Goal: Find specific page/section: Find specific page/section

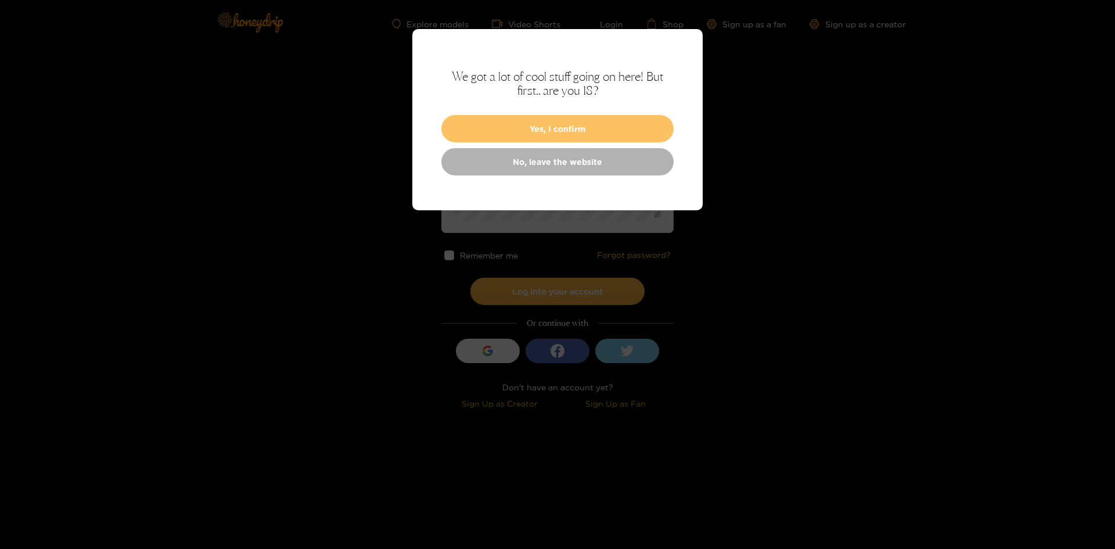
click at [586, 134] on button "Yes, I confirm" at bounding box center [557, 128] width 232 height 27
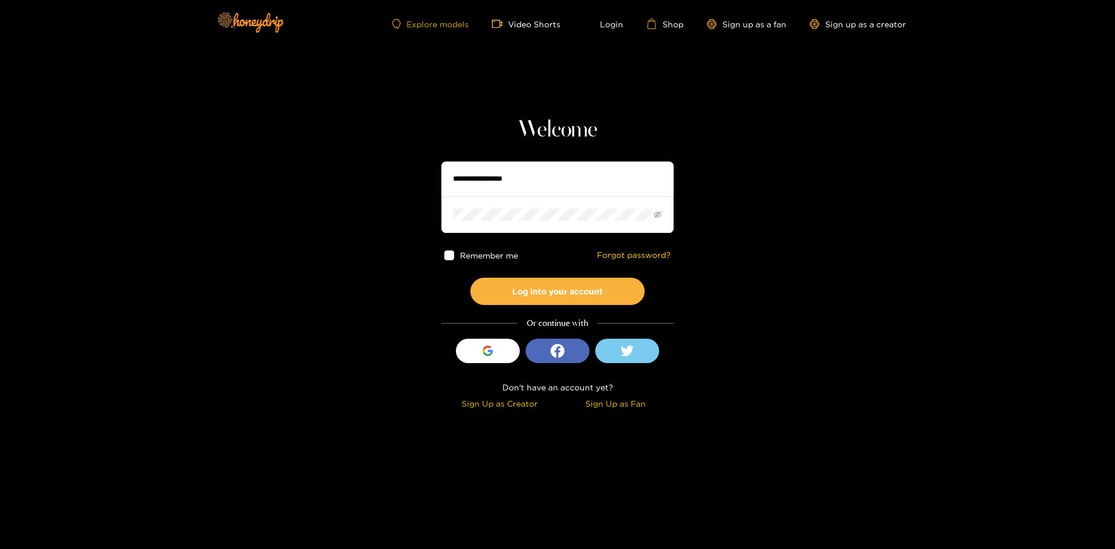
click at [449, 27] on link "Explore models" at bounding box center [430, 24] width 77 height 10
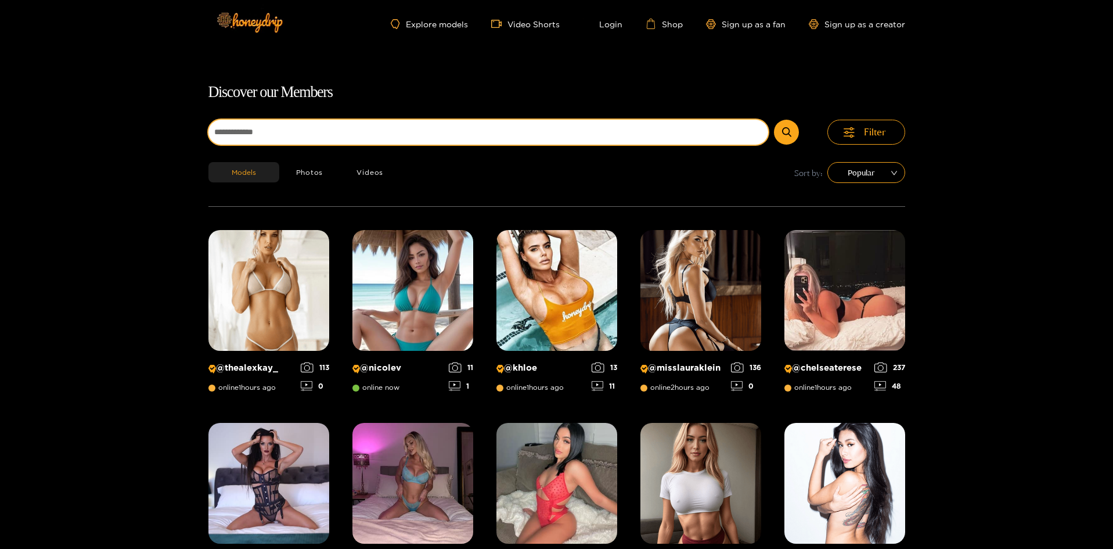
click at [303, 135] on input at bounding box center [488, 132] width 560 height 25
type input "*****"
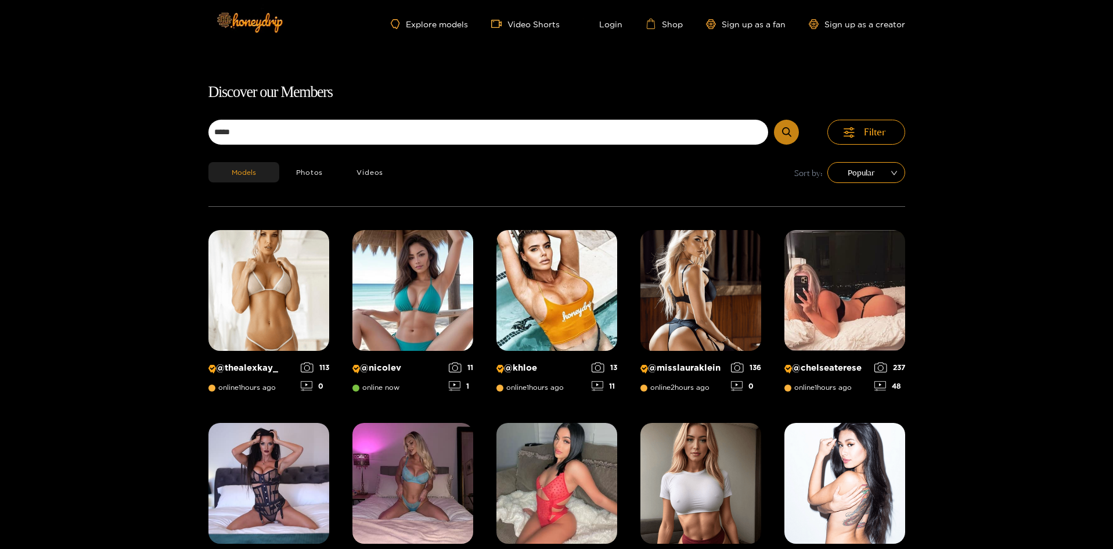
click at [792, 133] on button "submit" at bounding box center [786, 132] width 25 height 25
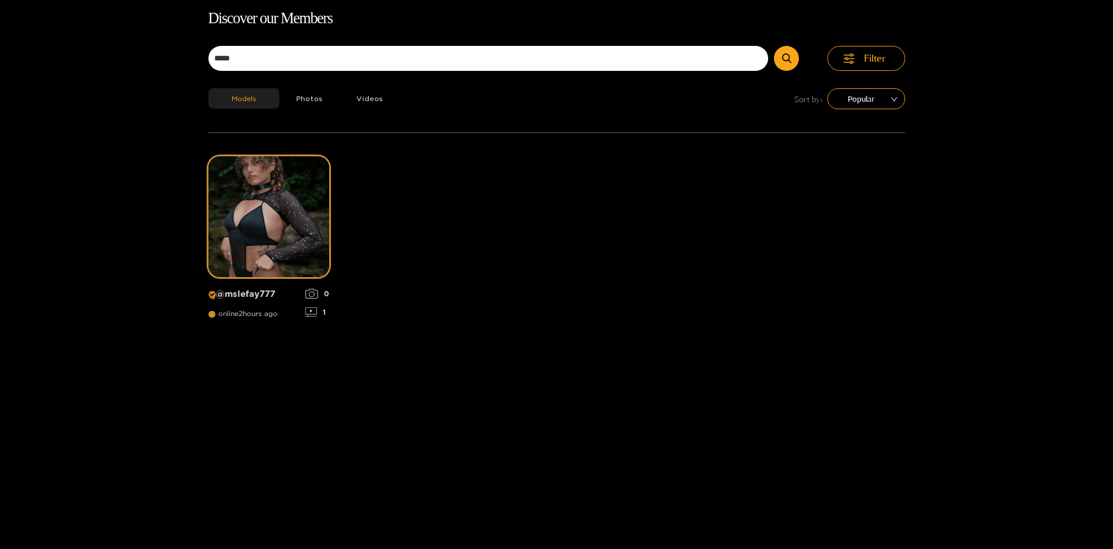
click at [250, 307] on div "@ mslefay777 online 2 hours ago 0 1" at bounding box center [268, 241] width 121 height 170
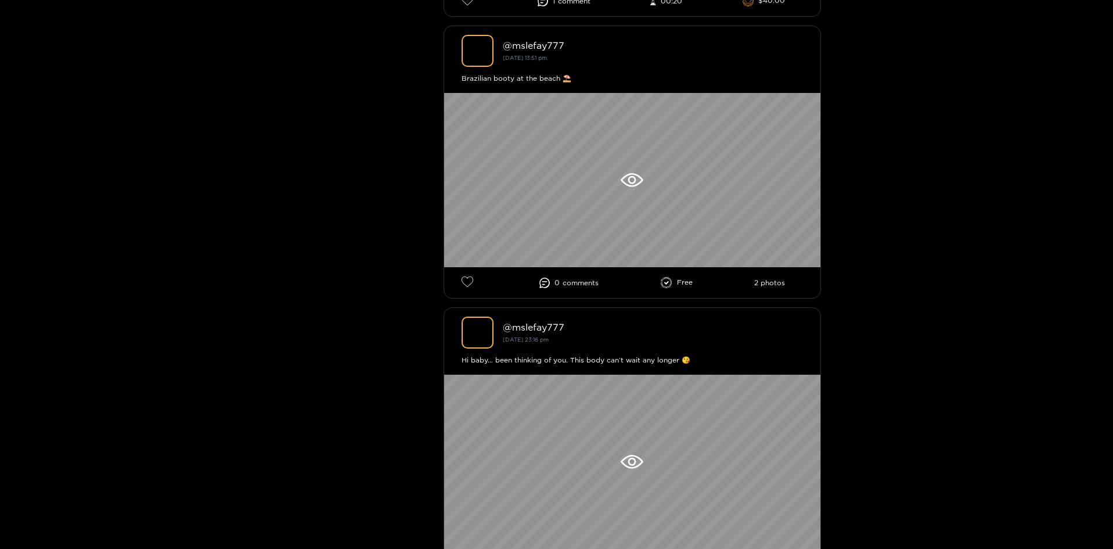
scroll to position [639, 0]
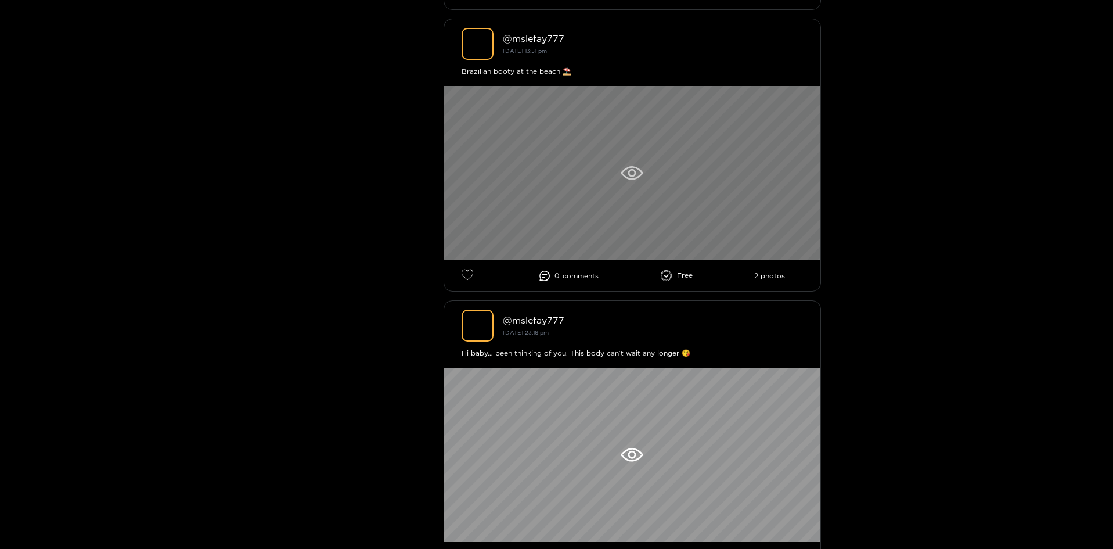
click at [623, 171] on icon at bounding box center [632, 173] width 23 height 14
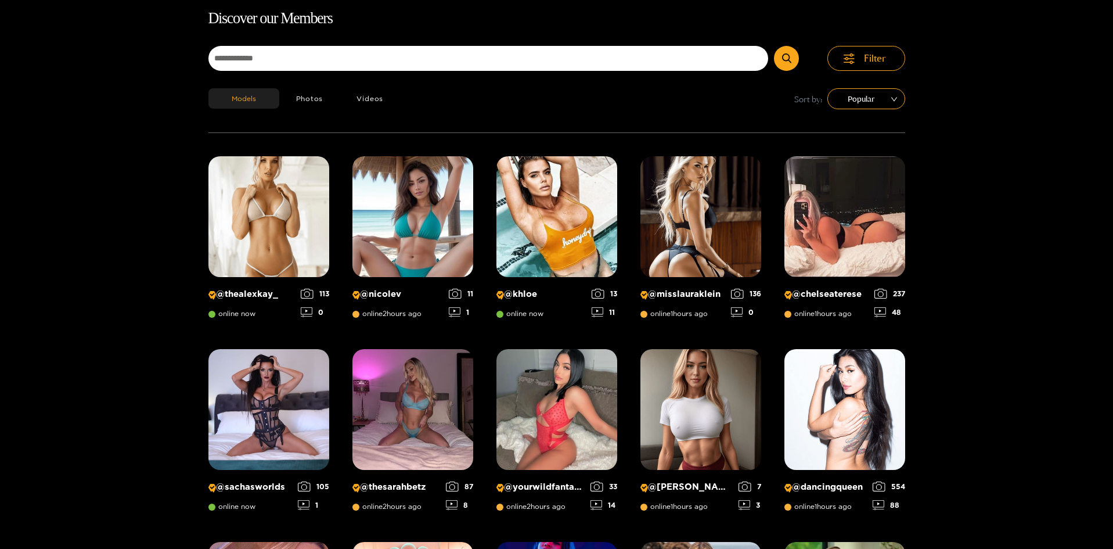
scroll to position [74, 0]
